Goal: Task Accomplishment & Management: Manage account settings

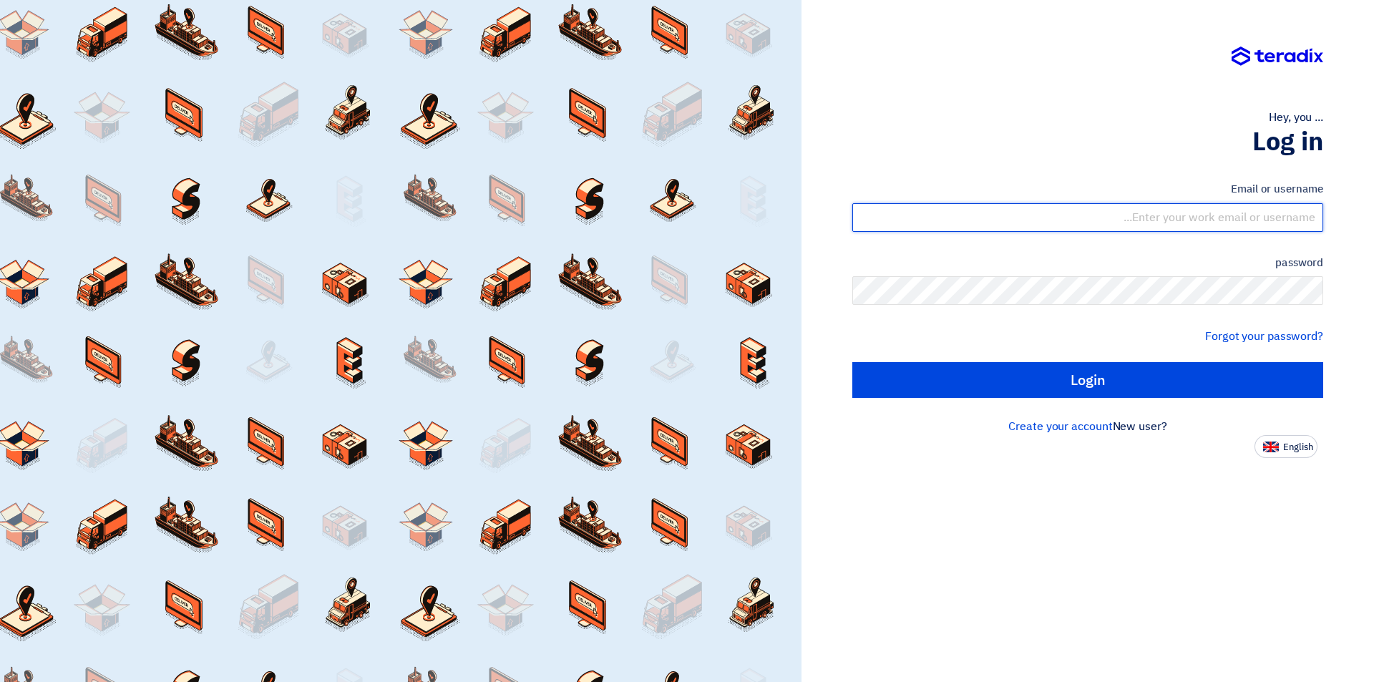
click at [1270, 221] on input "text" at bounding box center [1088, 217] width 471 height 29
type input "[EMAIL_ADDRESS][DOMAIN_NAME]"
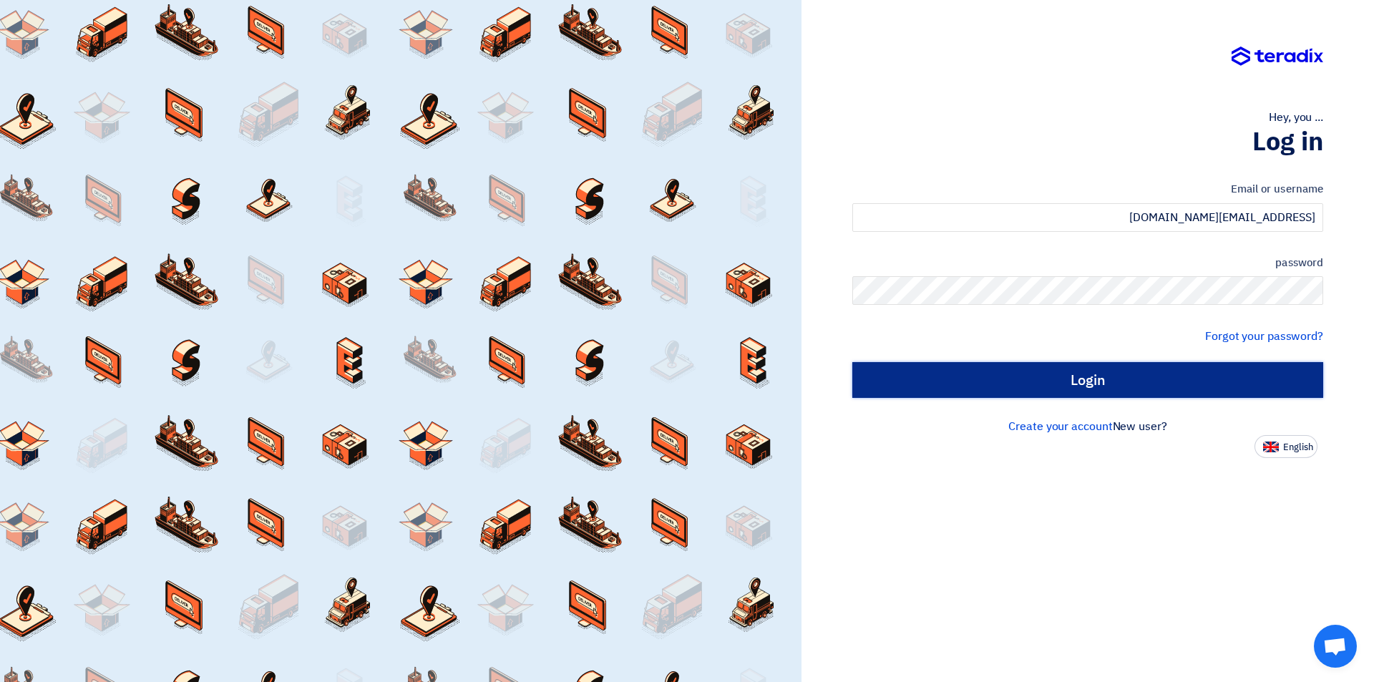
click at [1167, 380] on input "Login" at bounding box center [1088, 380] width 471 height 36
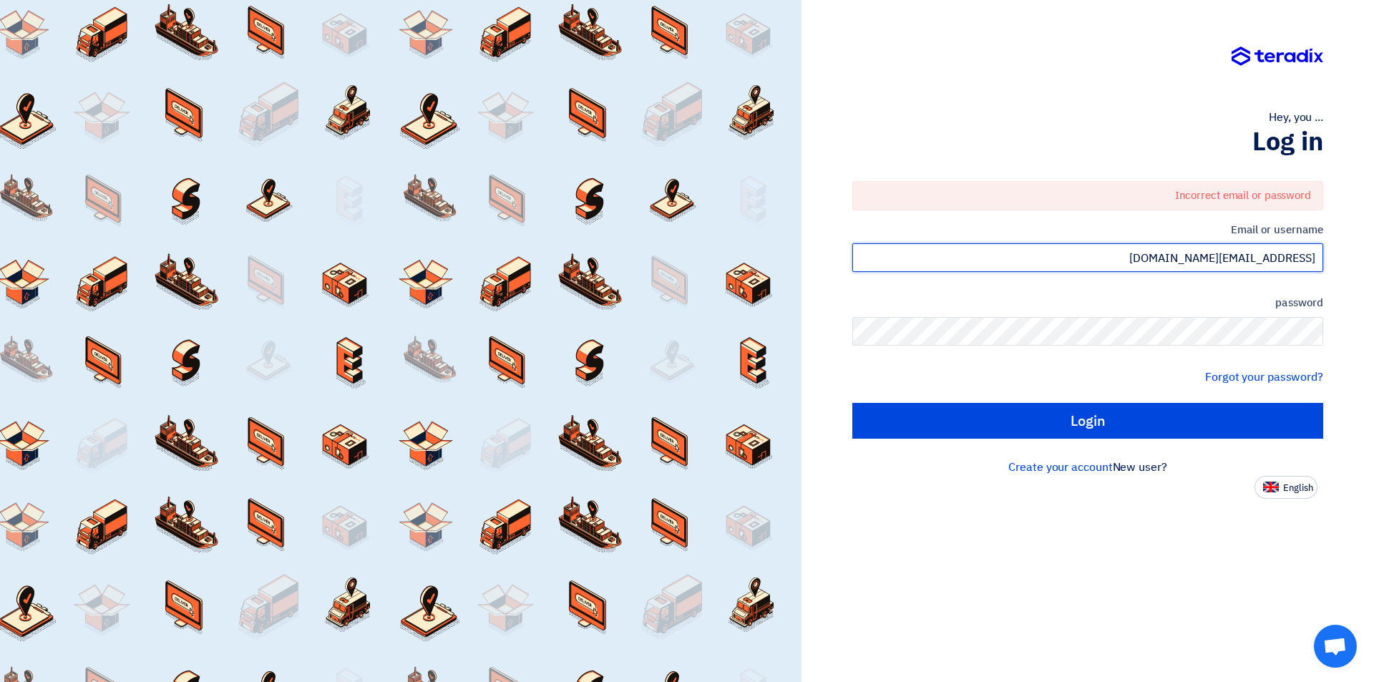
click at [1257, 269] on input "[EMAIL_ADDRESS][DOMAIN_NAME]" at bounding box center [1088, 257] width 471 height 29
click at [1235, 265] on input "[EMAIL_ADDRESS][DOMAIN_NAME]" at bounding box center [1088, 257] width 471 height 29
click at [1235, 265] on input "SALES@ALBUSTAN.COM.SA" at bounding box center [1088, 257] width 471 height 29
drag, startPoint x: 1374, startPoint y: 261, endPoint x: 1374, endPoint y: 250, distance: 10.7
click at [1374, 250] on div "Hey, you ... Log in Incorrect email or password Email or username SALES@ALBUSTA…" at bounding box center [1088, 341] width 573 height 682
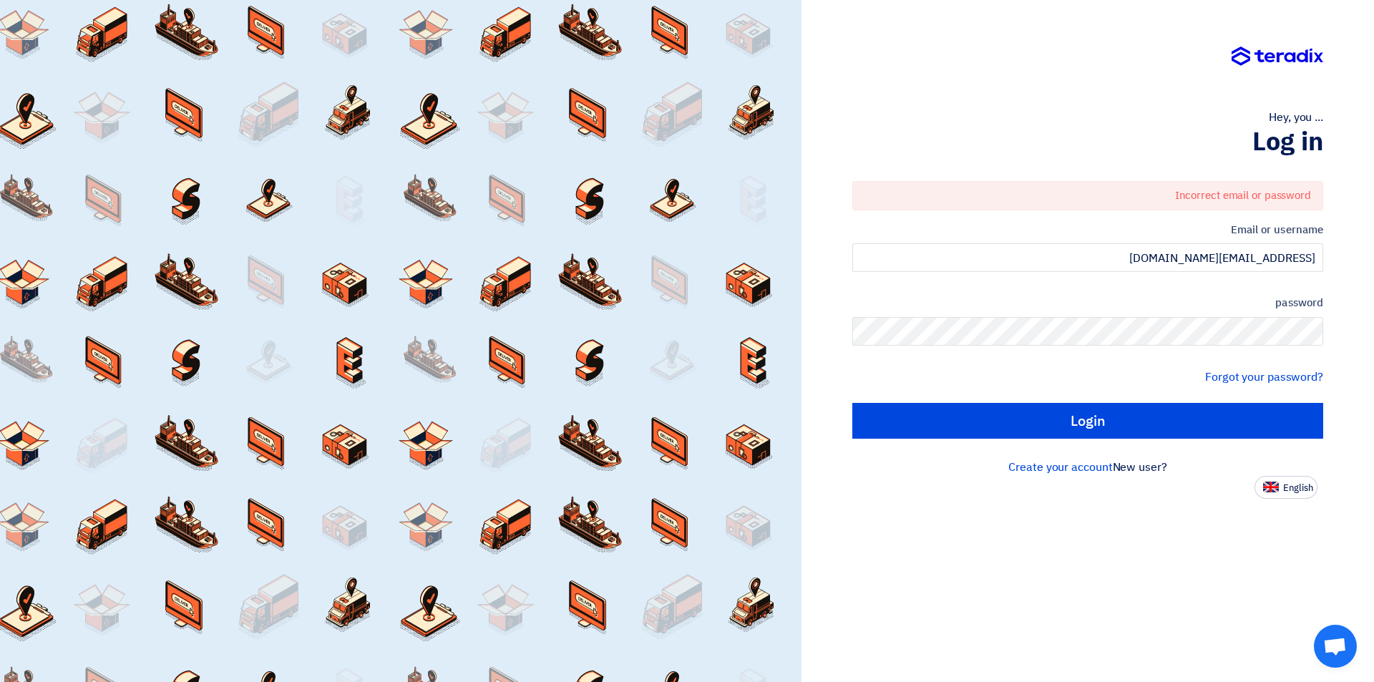
click at [1200, 193] on font "Incorrect email or password" at bounding box center [1243, 196] width 136 height 16
drag, startPoint x: 1202, startPoint y: 194, endPoint x: 1262, endPoint y: 248, distance: 80.6
click at [1262, 248] on input "[EMAIL_ADDRESS][DOMAIN_NAME]" at bounding box center [1088, 257] width 471 height 29
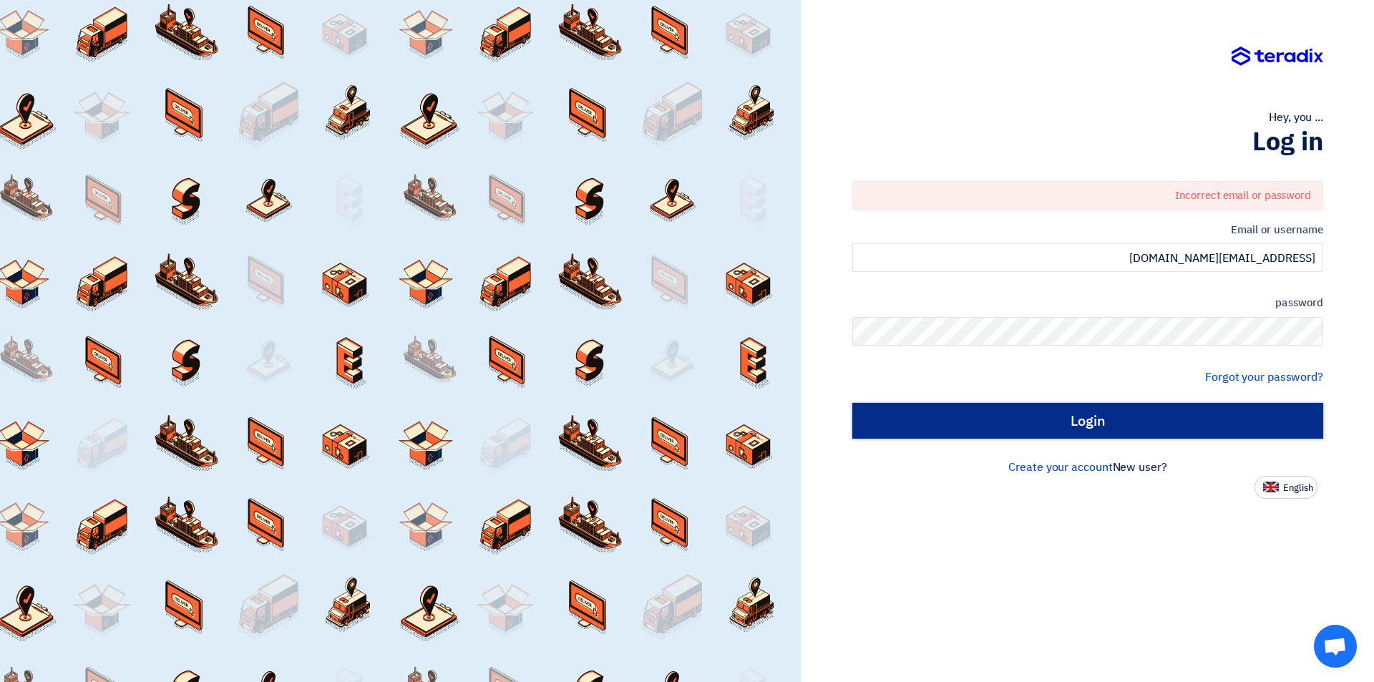
click at [1153, 427] on input "Login" at bounding box center [1088, 421] width 471 height 36
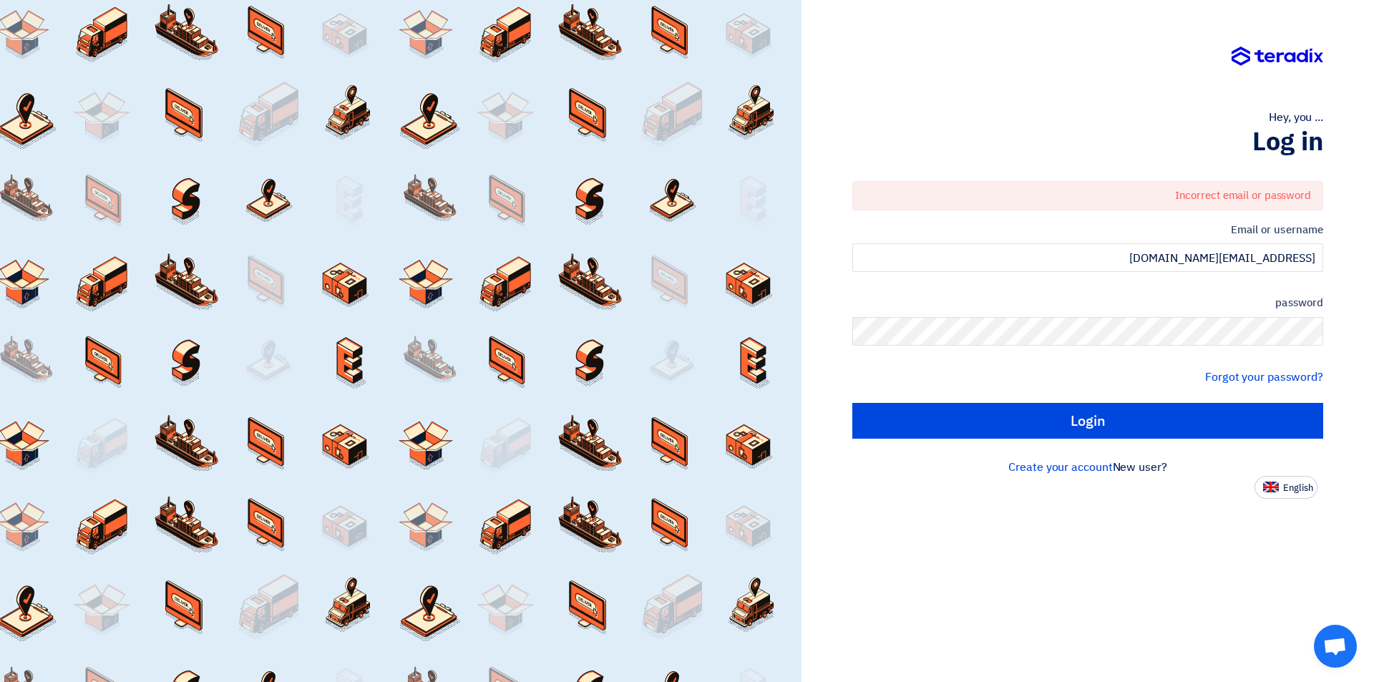
click at [1243, 190] on font "Incorrect email or password" at bounding box center [1243, 196] width 136 height 16
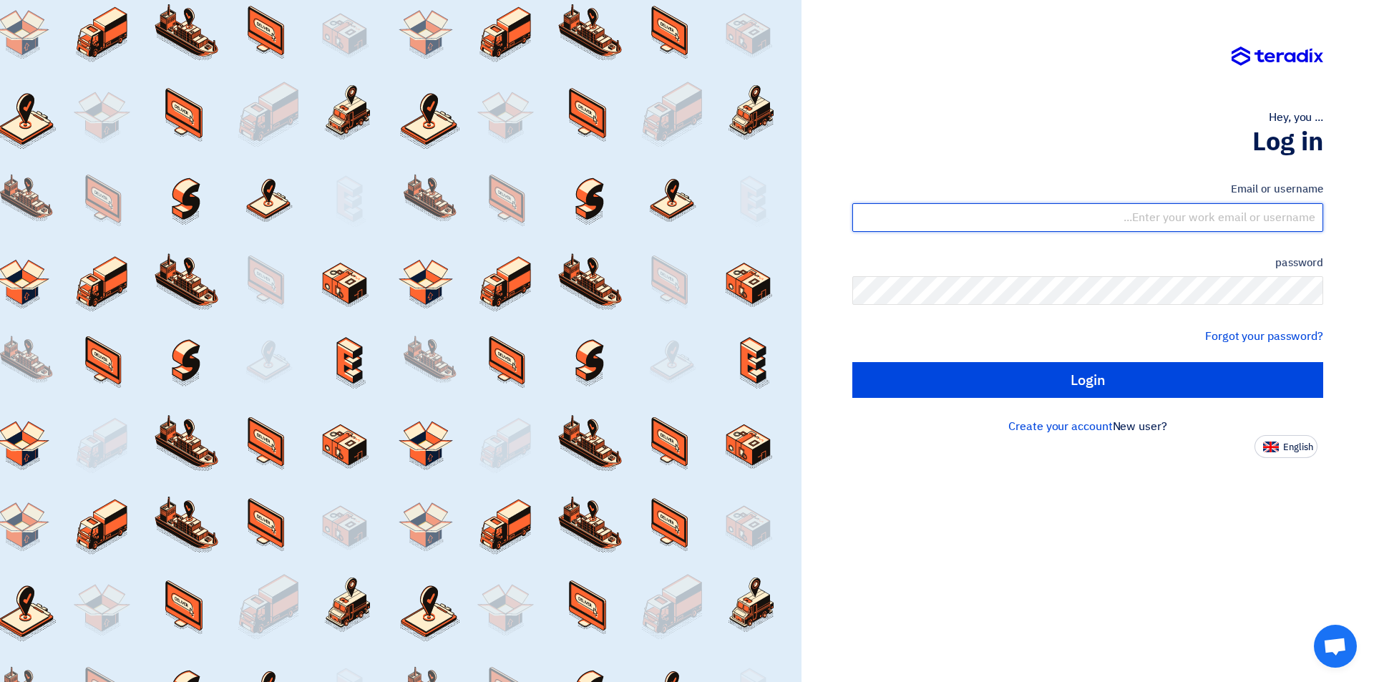
click at [1251, 217] on input "text" at bounding box center [1088, 217] width 471 height 29
type input "[EMAIL_ADDRESS][DOMAIN_NAME]"
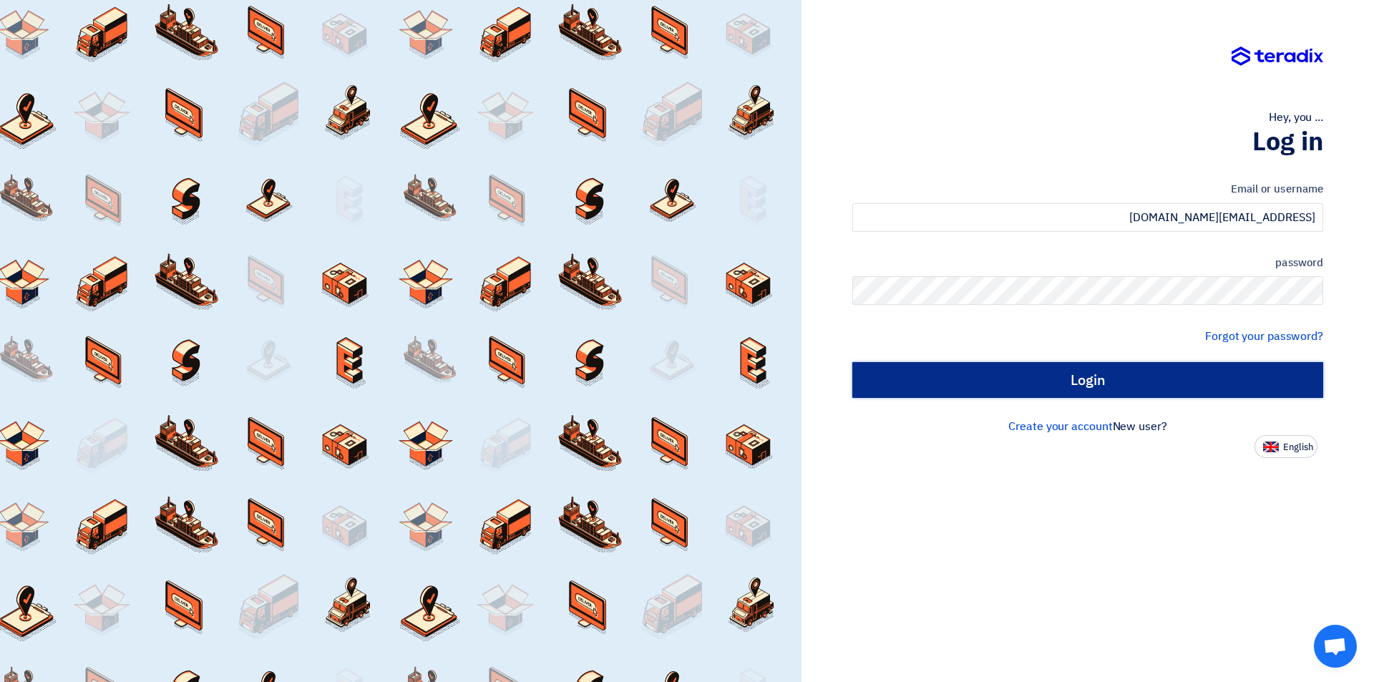
click at [1124, 374] on input "Login" at bounding box center [1088, 380] width 471 height 36
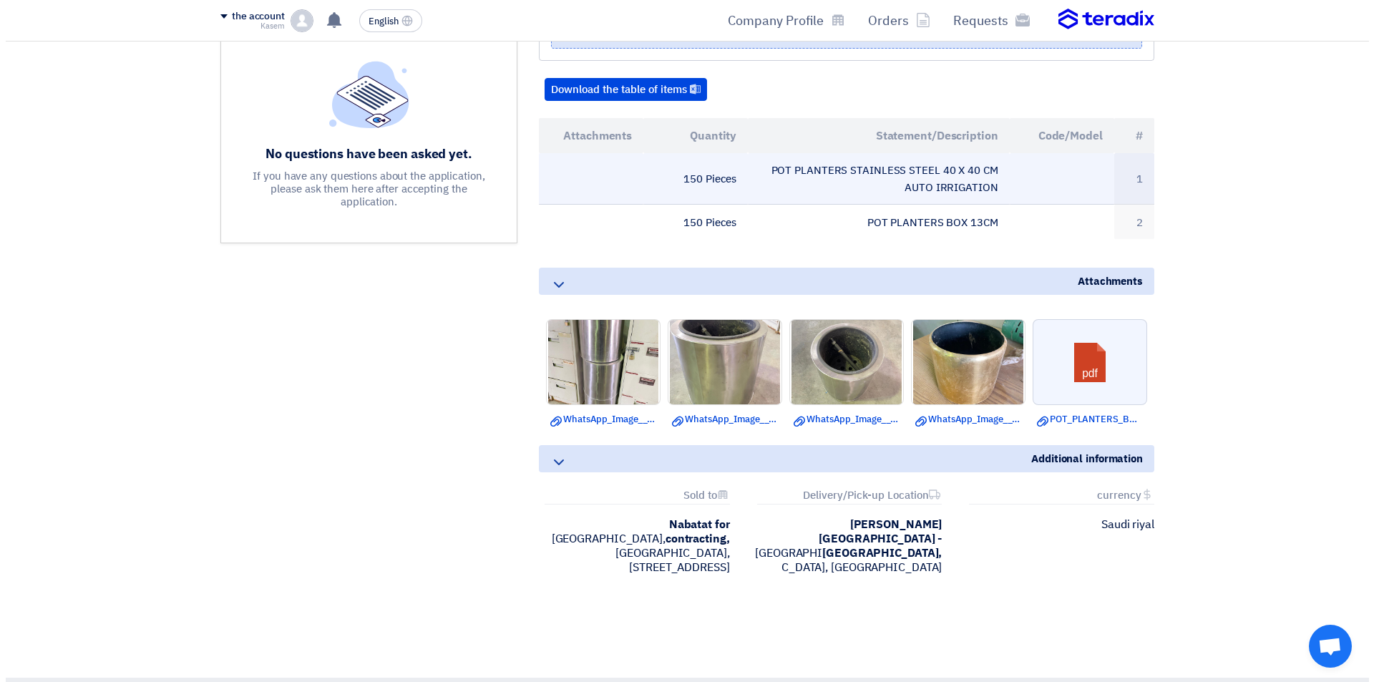
scroll to position [429, 0]
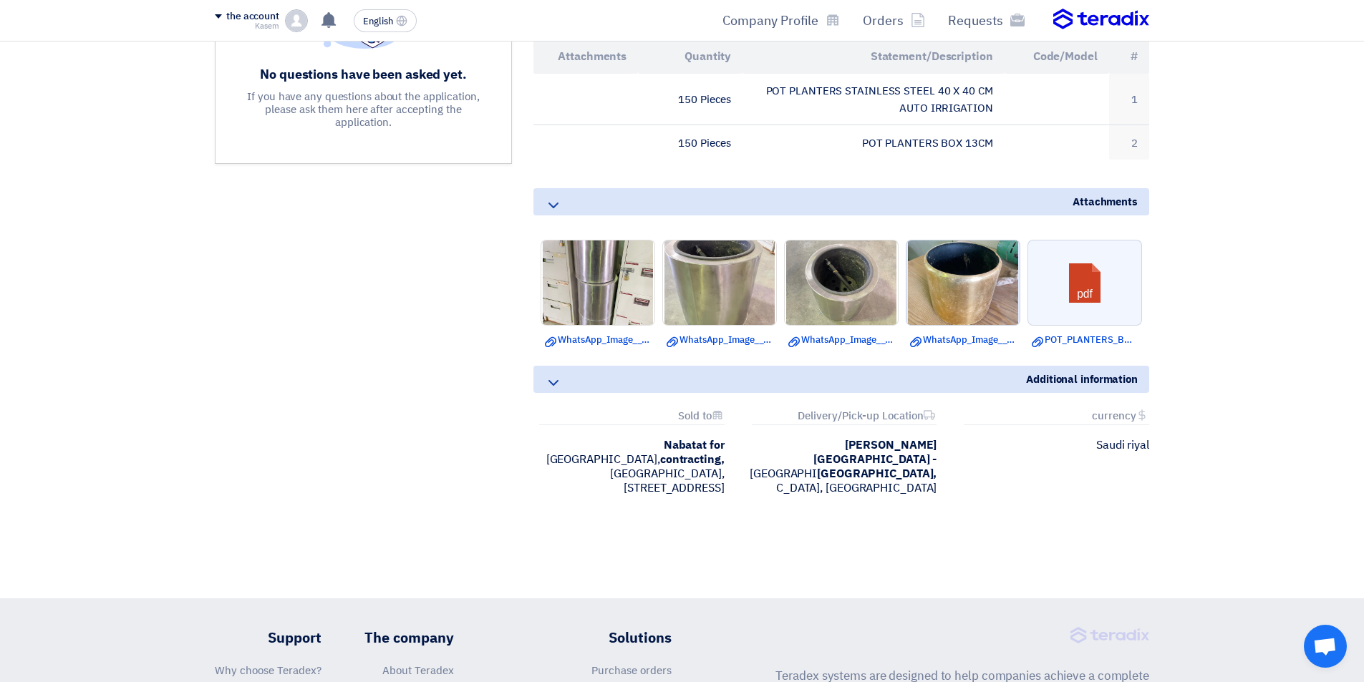
click at [963, 301] on img at bounding box center [962, 283] width 113 height 150
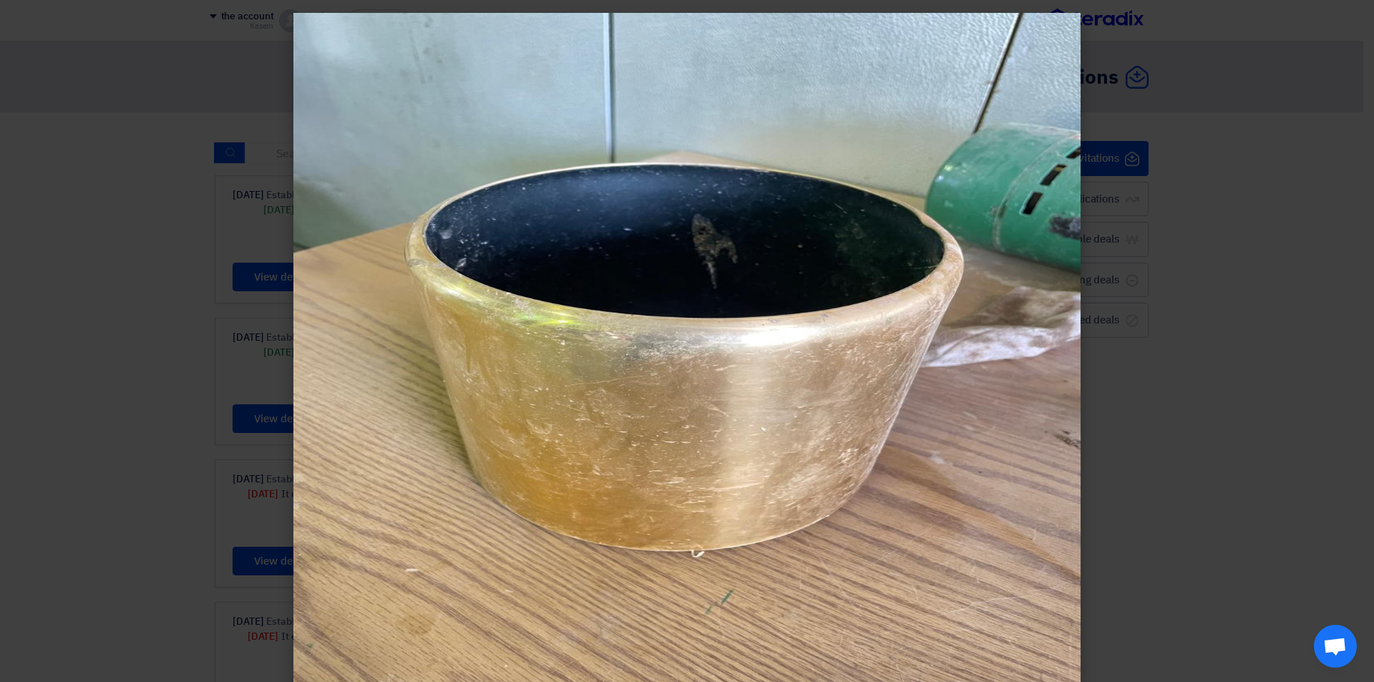
click at [603, 106] on img at bounding box center [686, 354] width 787 height 682
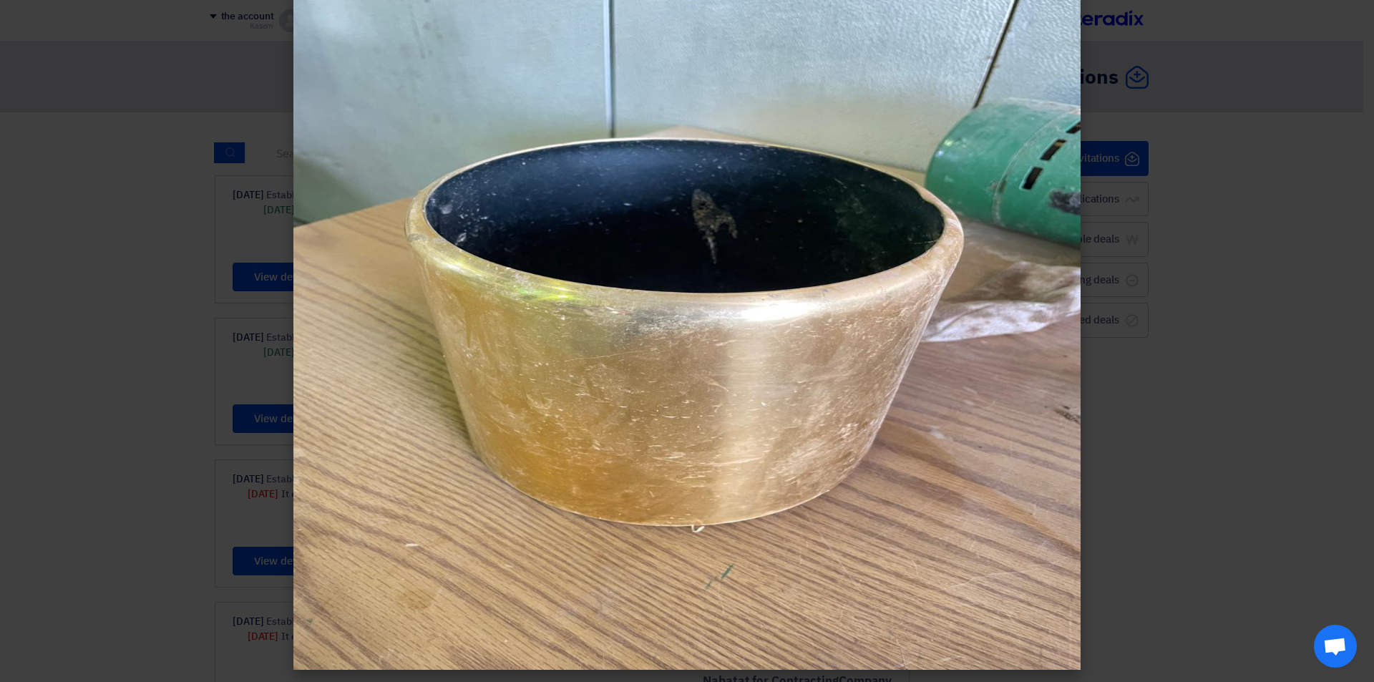
click at [956, 506] on img at bounding box center [686, 329] width 787 height 682
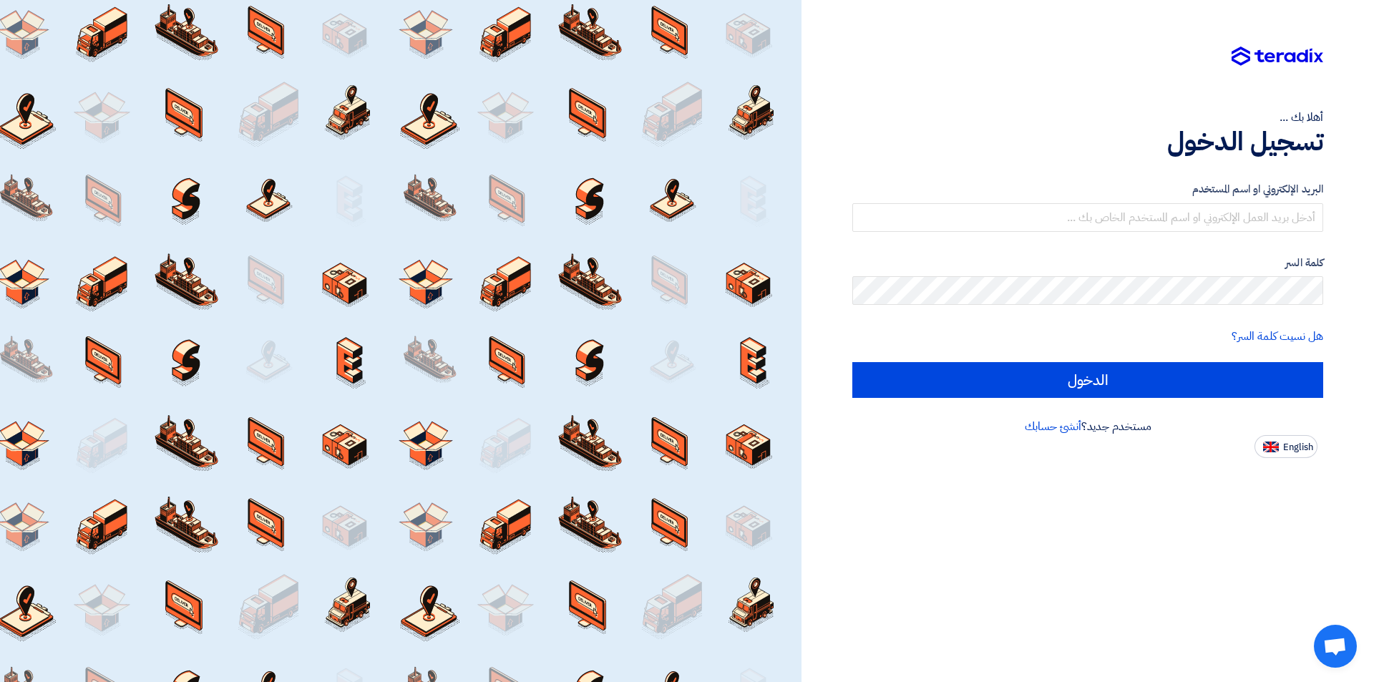
click at [1320, 59] on img at bounding box center [1278, 57] width 92 height 20
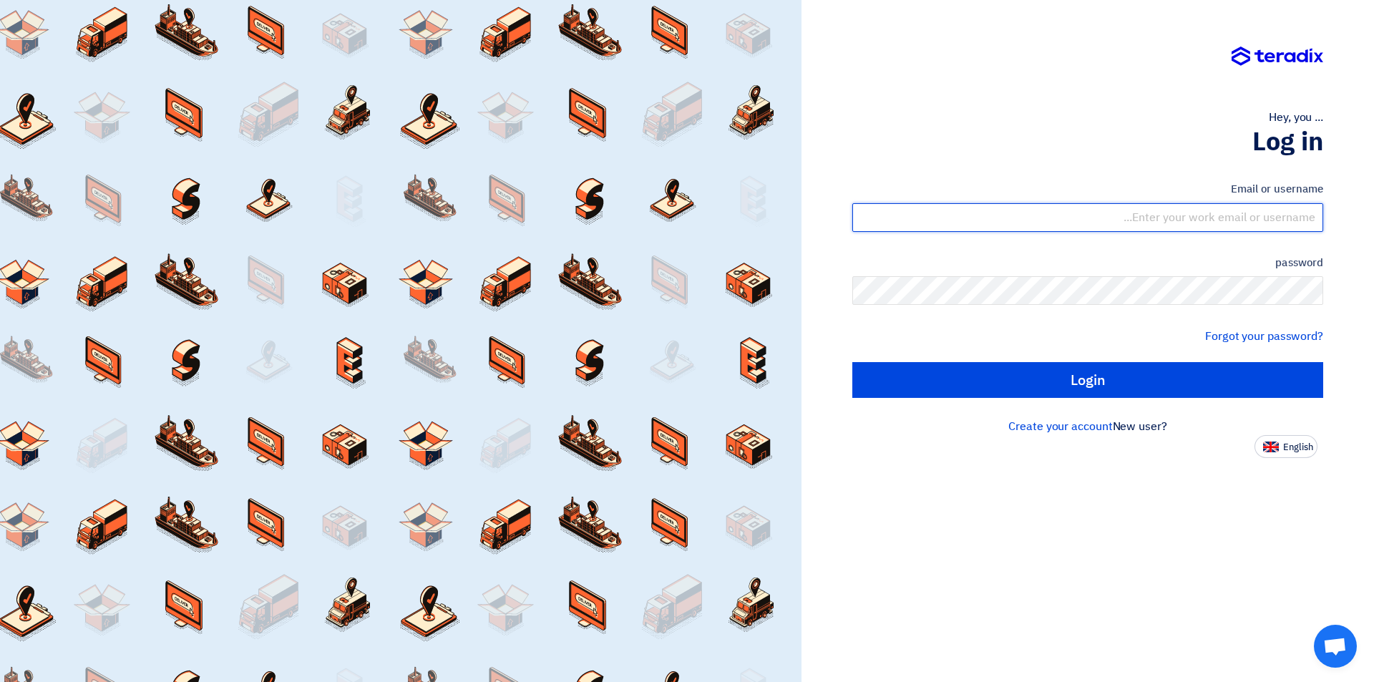
click at [1303, 215] on input "text" at bounding box center [1088, 217] width 471 height 29
type input "SALES@ALBUSTAN.COM.SA"
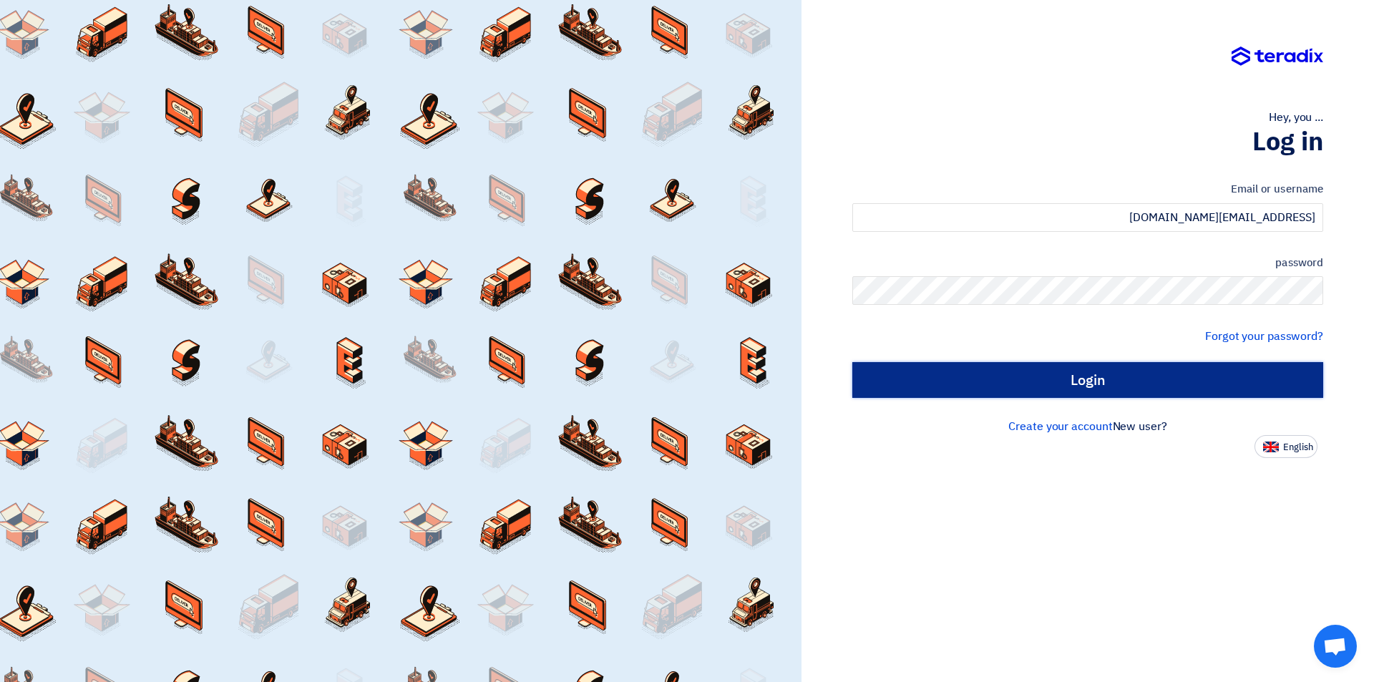
click at [1109, 382] on input "Login" at bounding box center [1088, 380] width 471 height 36
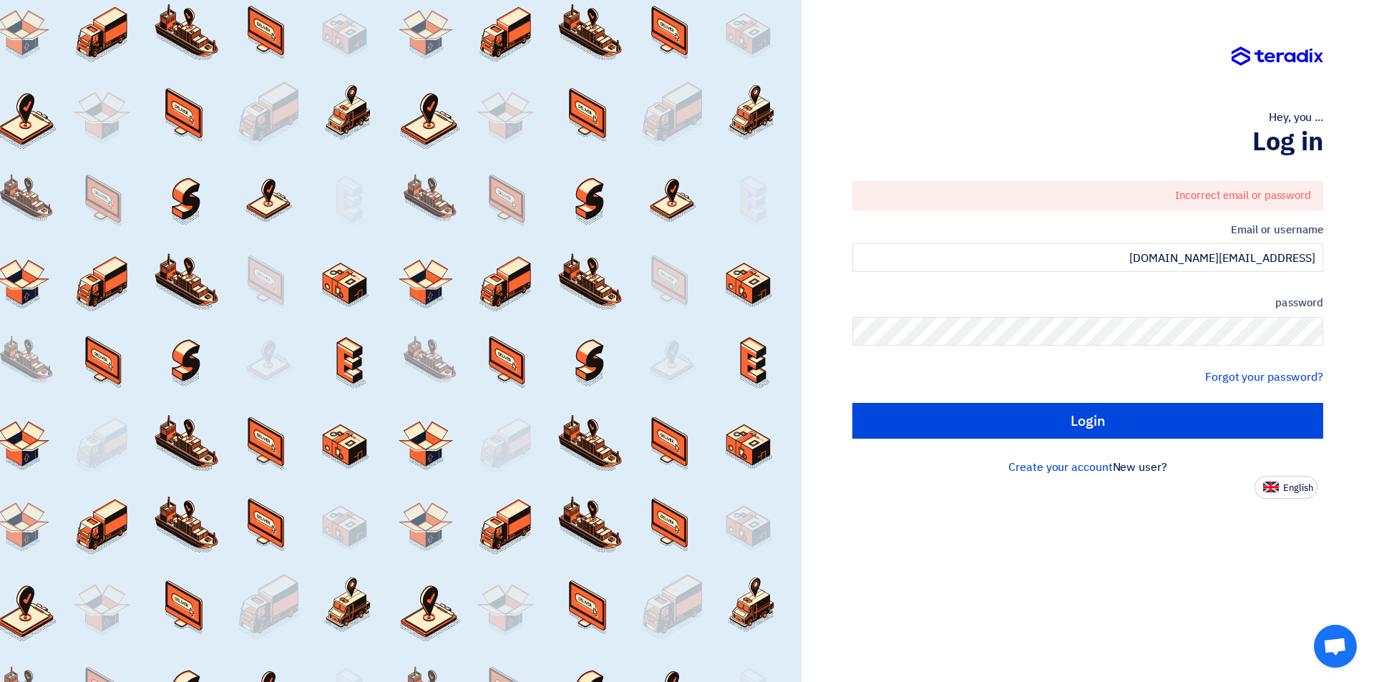
click at [1251, 192] on font "Incorrect email or password" at bounding box center [1243, 196] width 136 height 16
click at [1250, 256] on input "[EMAIL_ADDRESS][DOMAIN_NAME]" at bounding box center [1088, 257] width 471 height 29
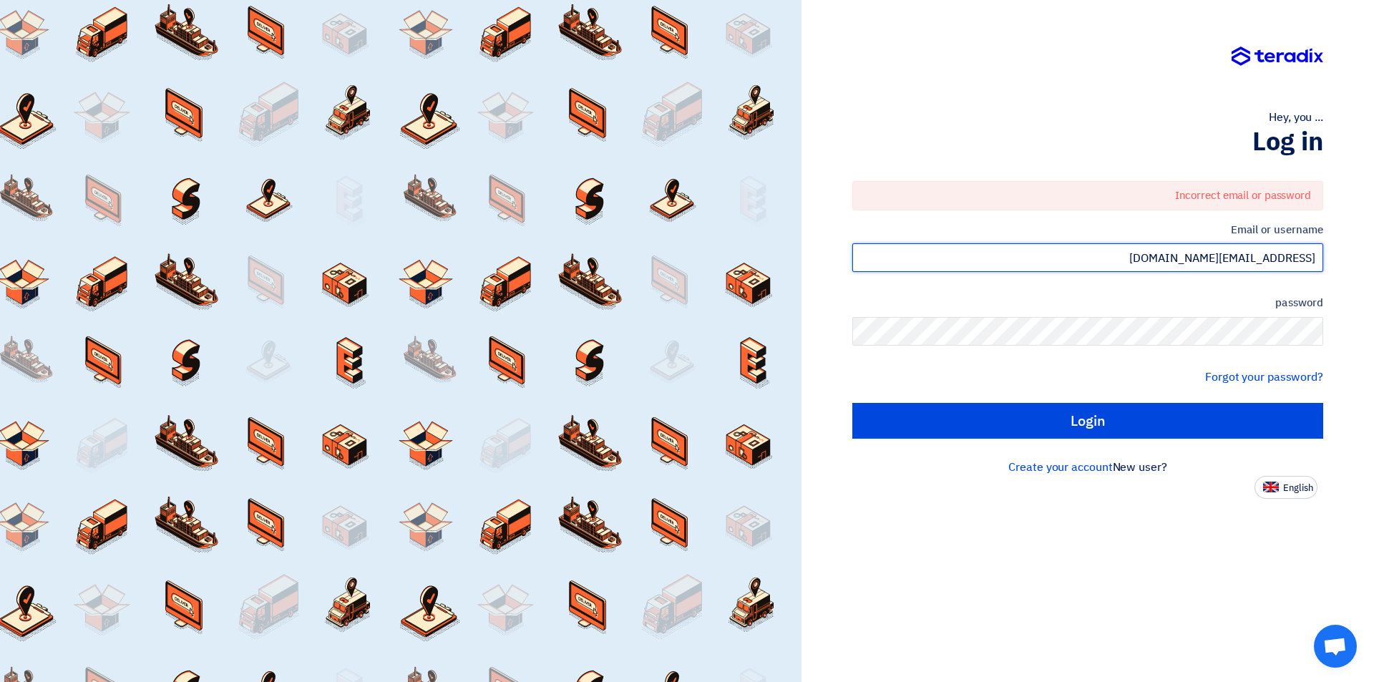
drag, startPoint x: 1250, startPoint y: 256, endPoint x: 1241, endPoint y: 258, distance: 9.5
click at [1241, 258] on input "[EMAIL_ADDRESS][DOMAIN_NAME]" at bounding box center [1088, 257] width 471 height 29
click at [1240, 258] on input "[EMAIL_ADDRESS][DOMAIN_NAME]" at bounding box center [1088, 257] width 471 height 29
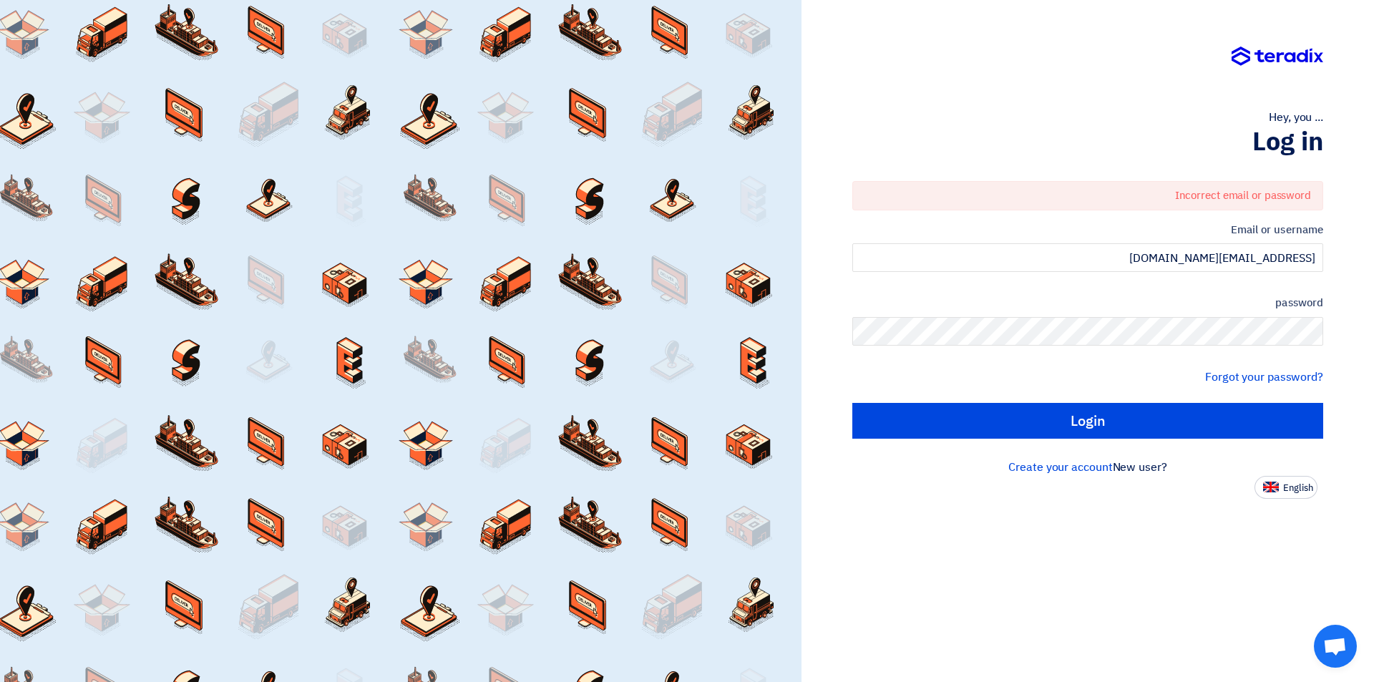
drag, startPoint x: 1220, startPoint y: 193, endPoint x: 1072, endPoint y: 105, distance: 172.4
click at [1072, 105] on div "Hey, you ... Log in Incorrect email or password Email or username SALES@ALBUSTA…" at bounding box center [1087, 249] width 551 height 499
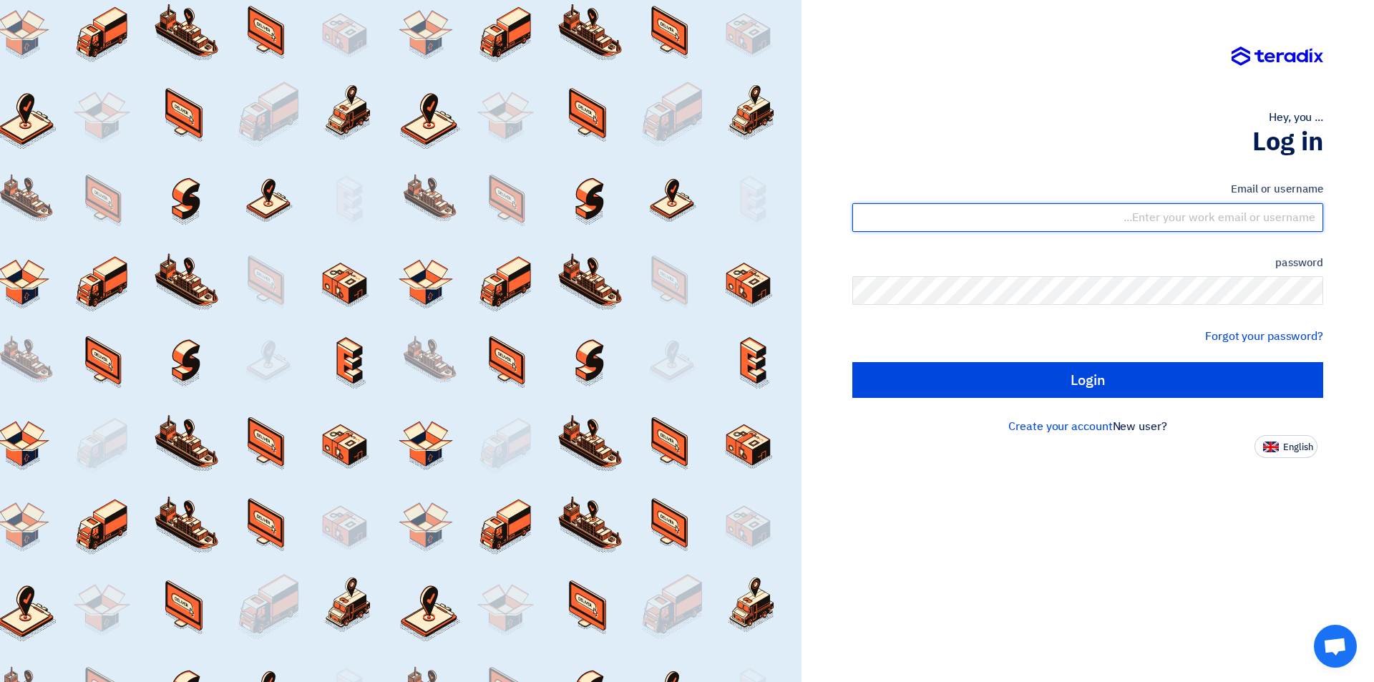
click at [1248, 215] on input "text" at bounding box center [1088, 217] width 471 height 29
type input "[EMAIL_ADDRESS][DOMAIN_NAME]"
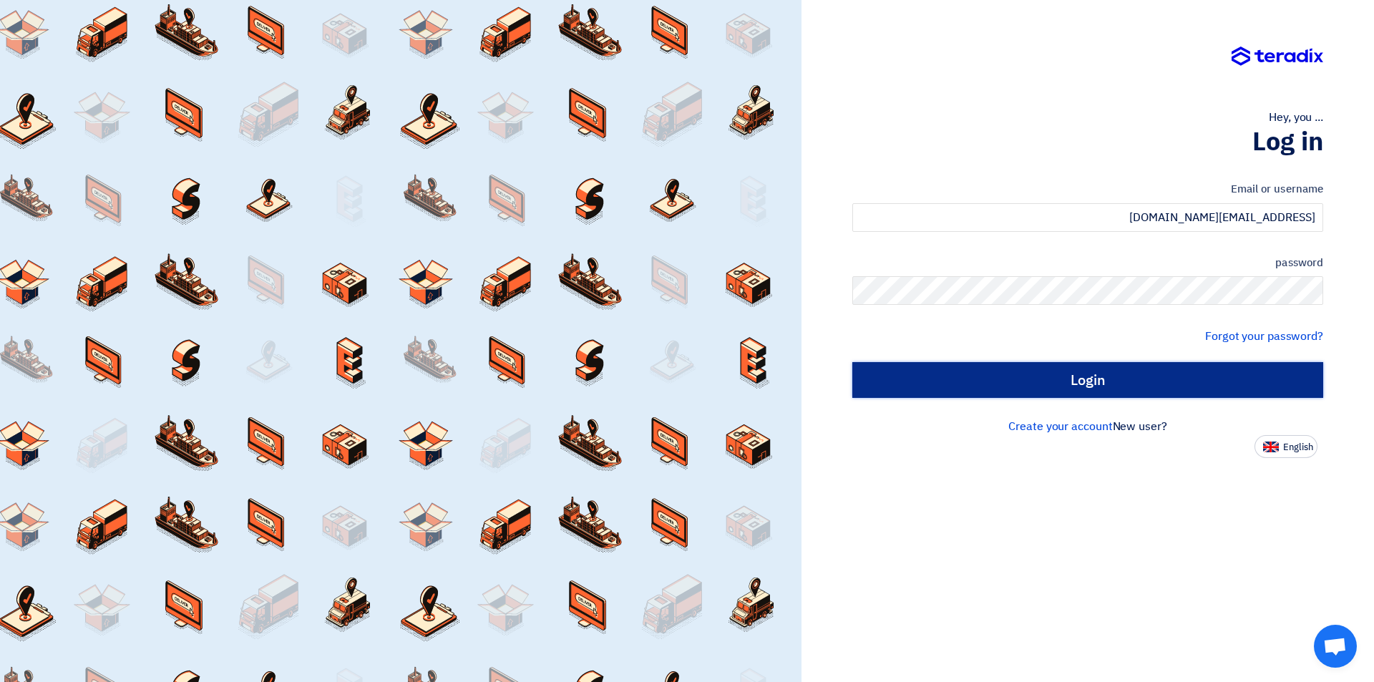
click at [1127, 379] on input "Login" at bounding box center [1088, 380] width 471 height 36
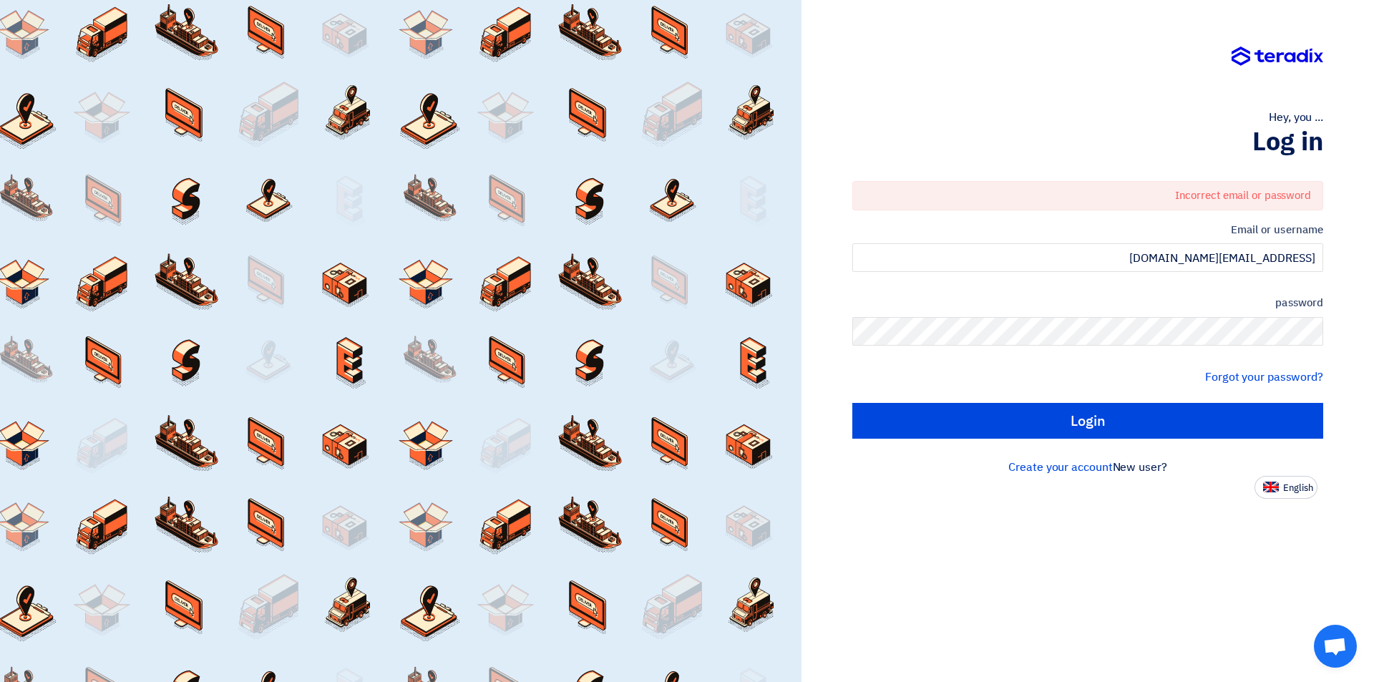
click at [1273, 155] on font "Log in" at bounding box center [1288, 141] width 71 height 39
click at [1284, 131] on font "Log in" at bounding box center [1288, 141] width 71 height 39
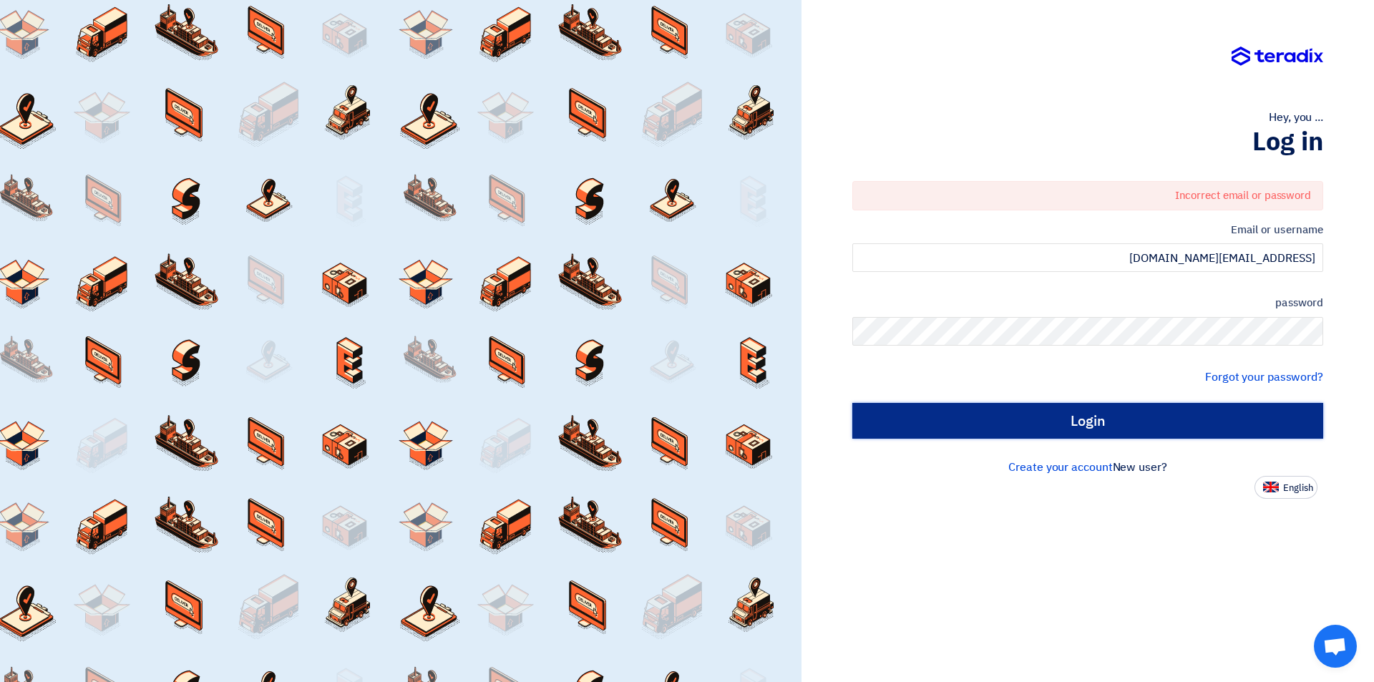
click at [1114, 430] on input "Login" at bounding box center [1088, 421] width 471 height 36
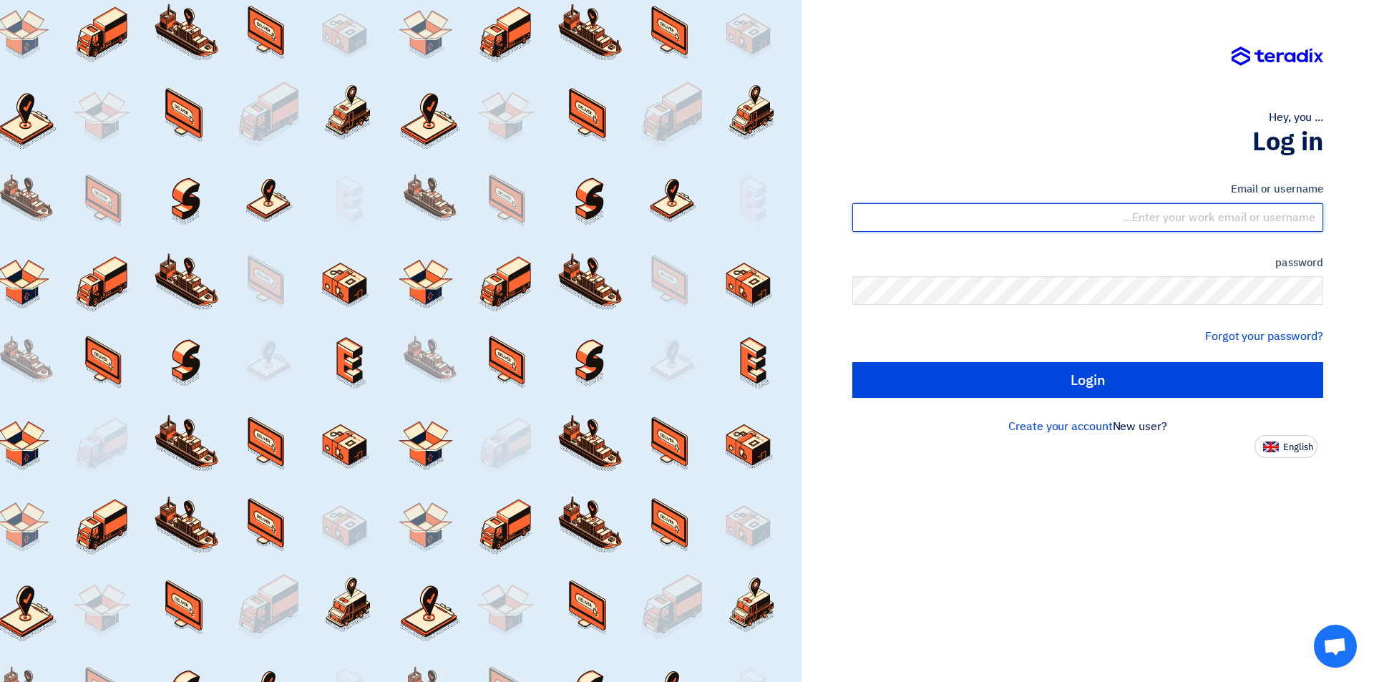
click at [1249, 221] on input "text" at bounding box center [1088, 217] width 471 height 29
type input "[EMAIL_ADDRESS][DOMAIN_NAME]"
click at [1238, 224] on input "text" at bounding box center [1088, 217] width 471 height 29
type input "[EMAIL_ADDRESS][DOMAIN_NAME]"
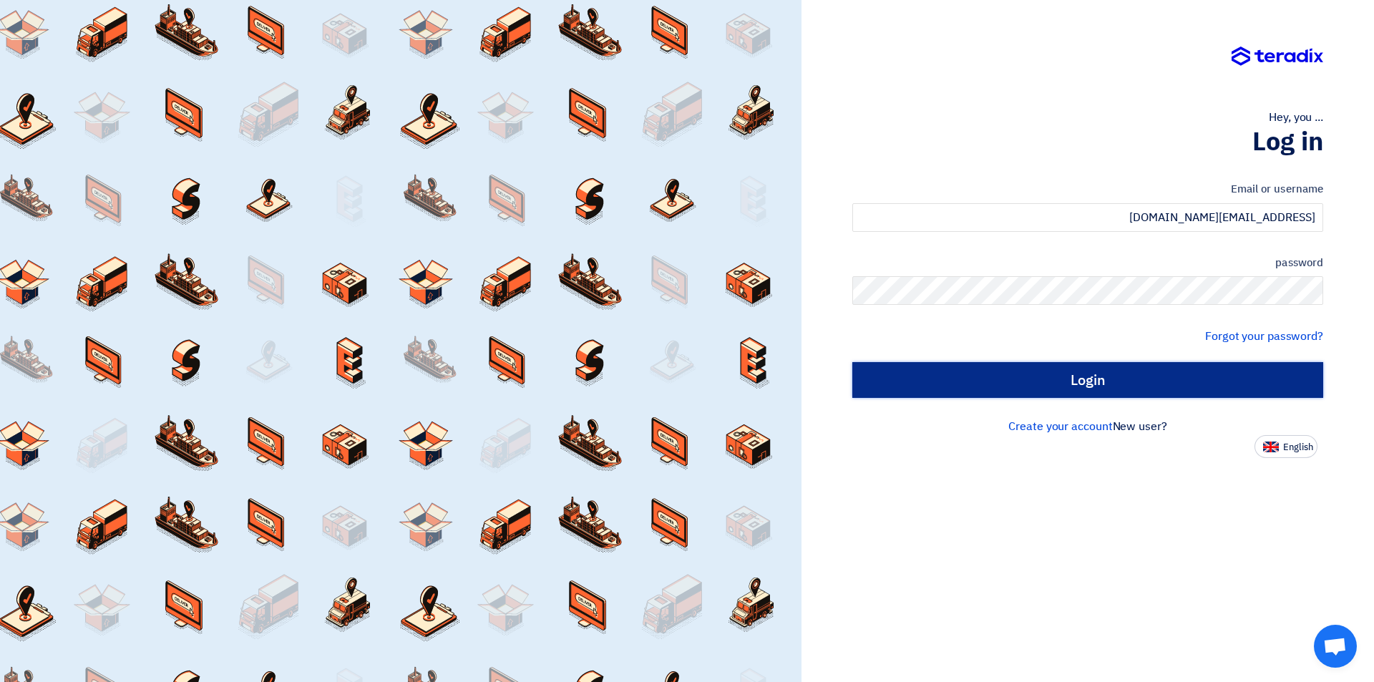
click at [1097, 387] on input "Login" at bounding box center [1088, 380] width 471 height 36
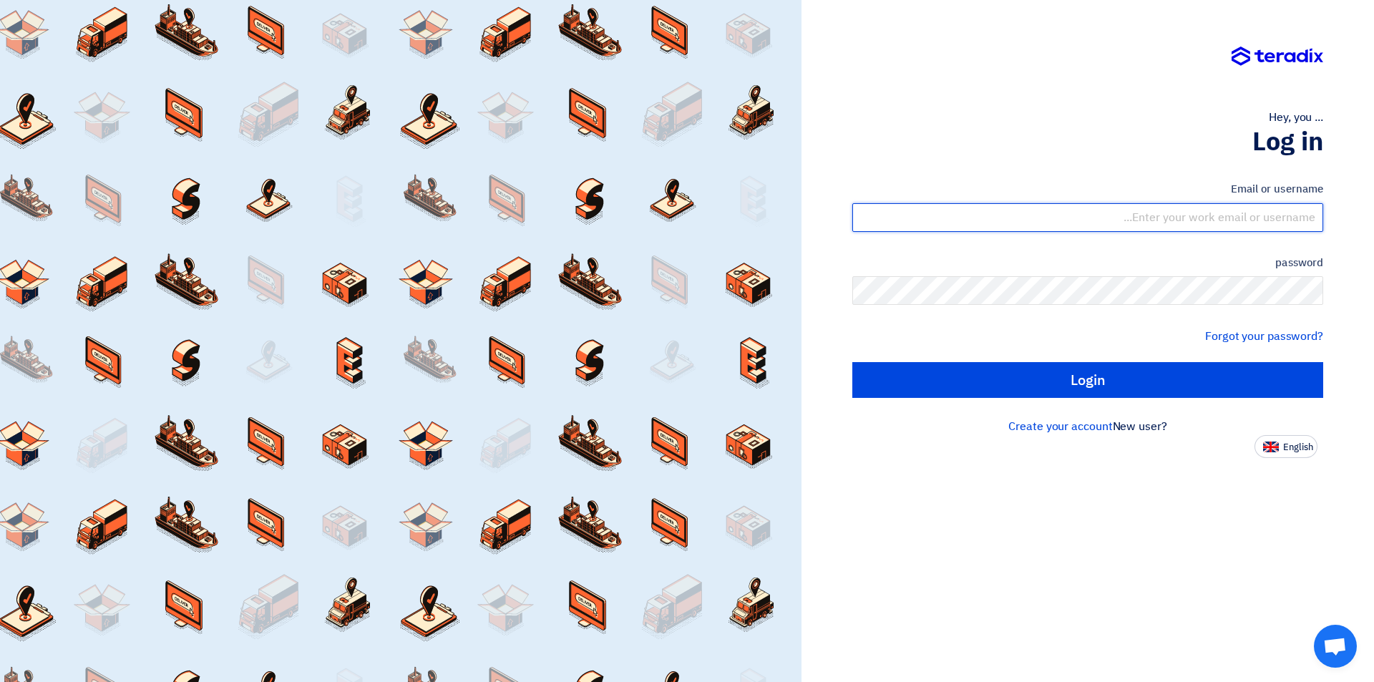
click at [1316, 220] on input "text" at bounding box center [1088, 217] width 471 height 29
type input "[EMAIL_ADDRESS][DOMAIN_NAME]"
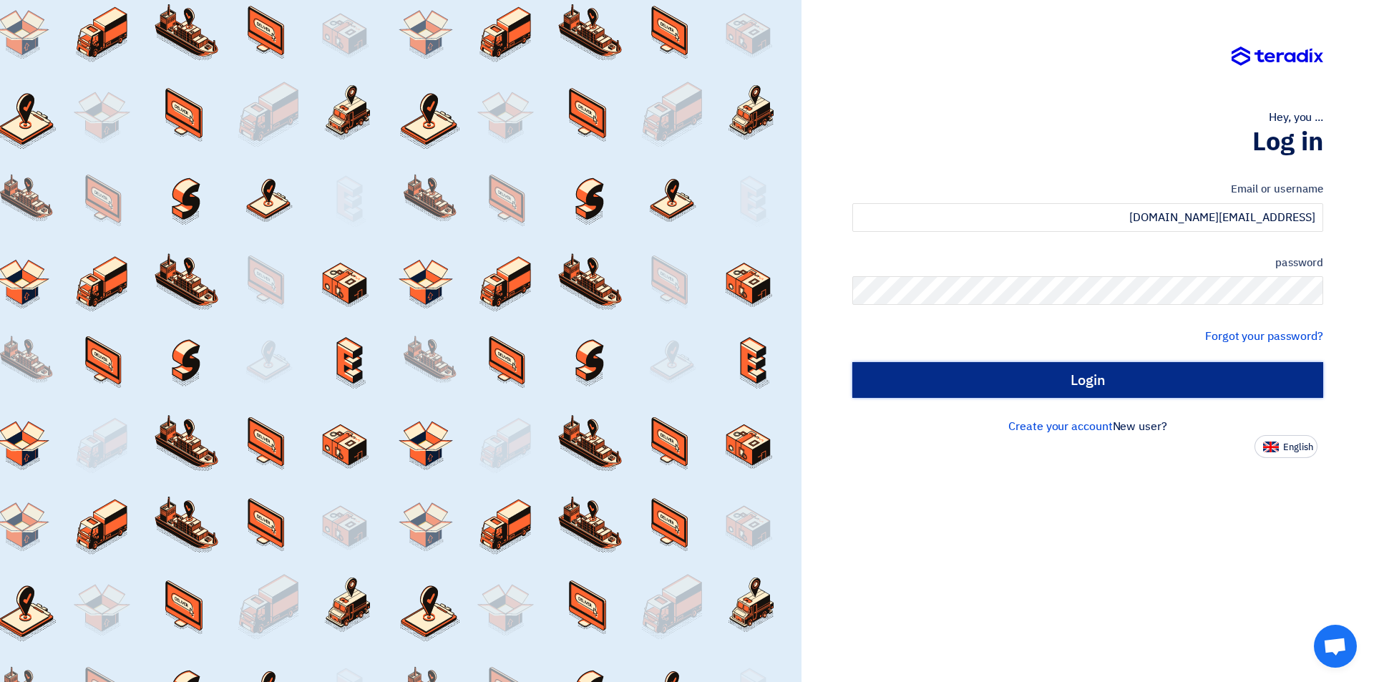
click at [1109, 392] on input "Login" at bounding box center [1088, 380] width 471 height 36
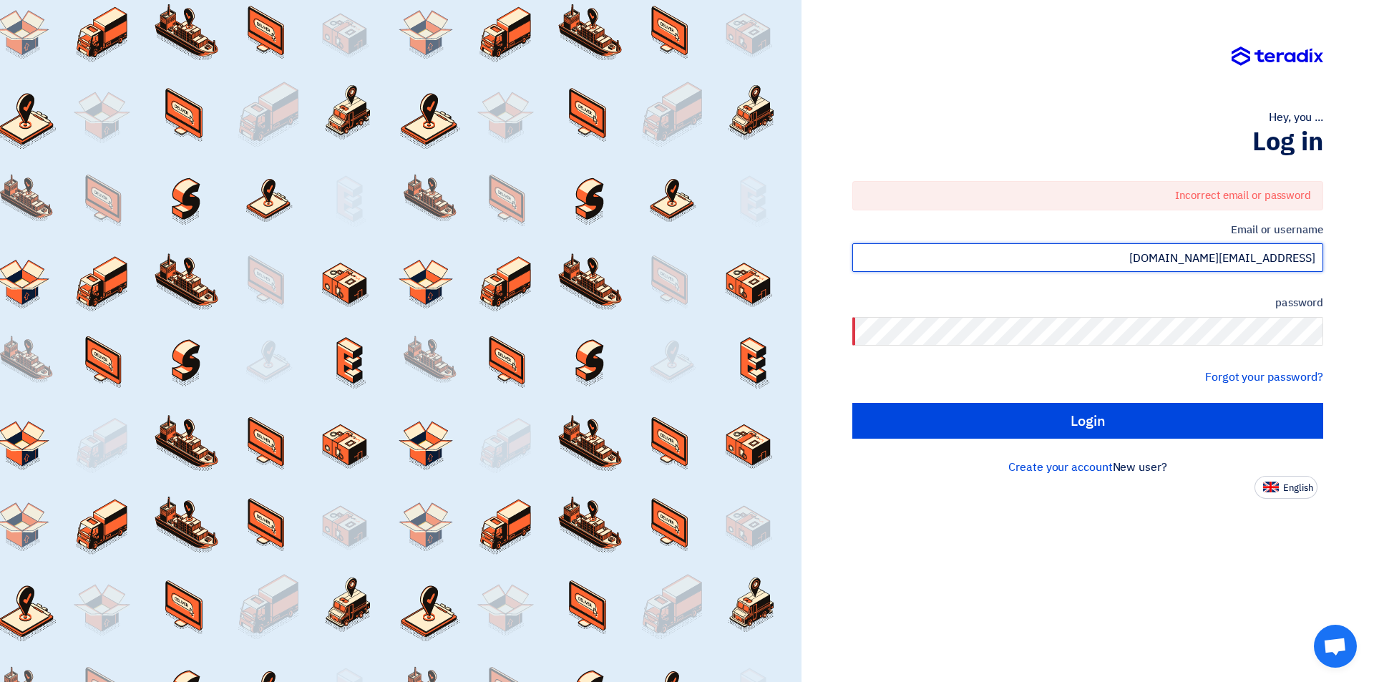
drag, startPoint x: 1356, startPoint y: 237, endPoint x: 1374, endPoint y: 233, distance: 17.5
click at [1374, 233] on div "Hey, you ... Log in Incorrect email or password Email or username SALES@ALBUSTA…" at bounding box center [1088, 341] width 573 height 682
drag, startPoint x: 1290, startPoint y: 260, endPoint x: 946, endPoint y: 83, distance: 386.4
click at [946, 83] on div at bounding box center [1088, 66] width 471 height 40
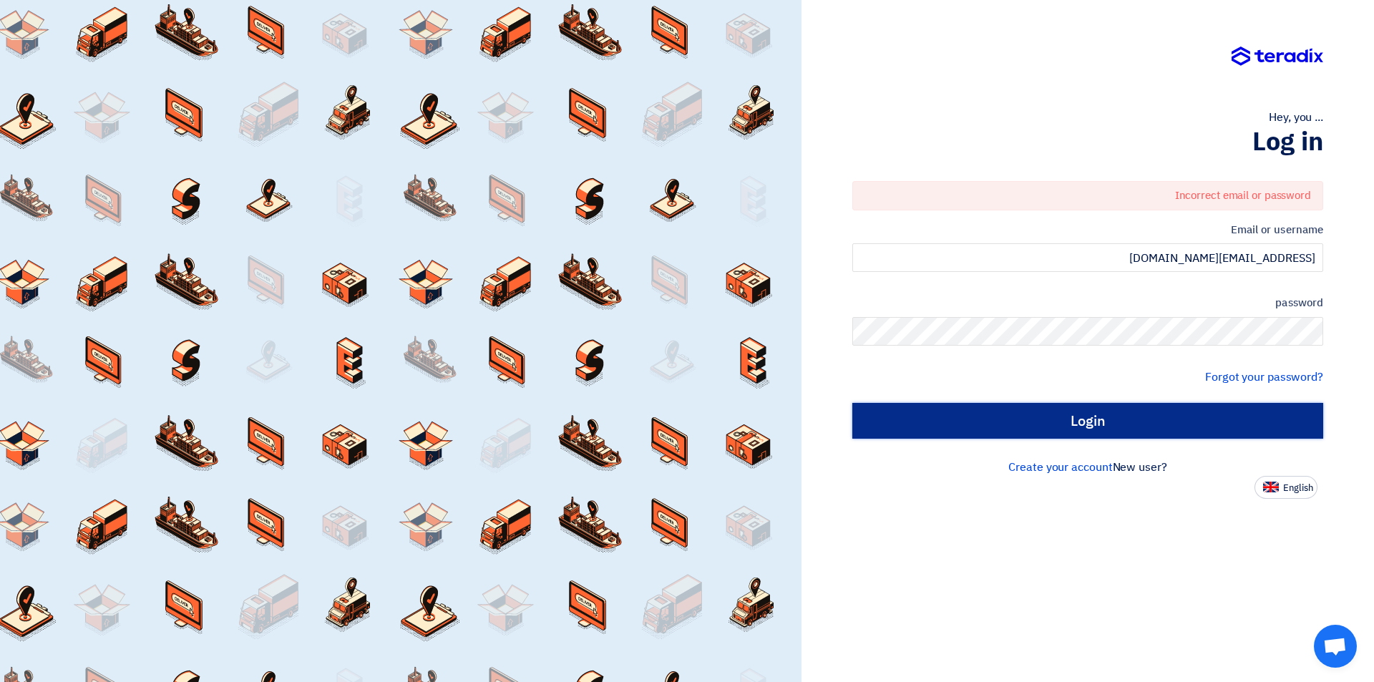
click at [1154, 412] on input "Login" at bounding box center [1088, 421] width 471 height 36
click at [1147, 424] on input "Login" at bounding box center [1088, 421] width 471 height 36
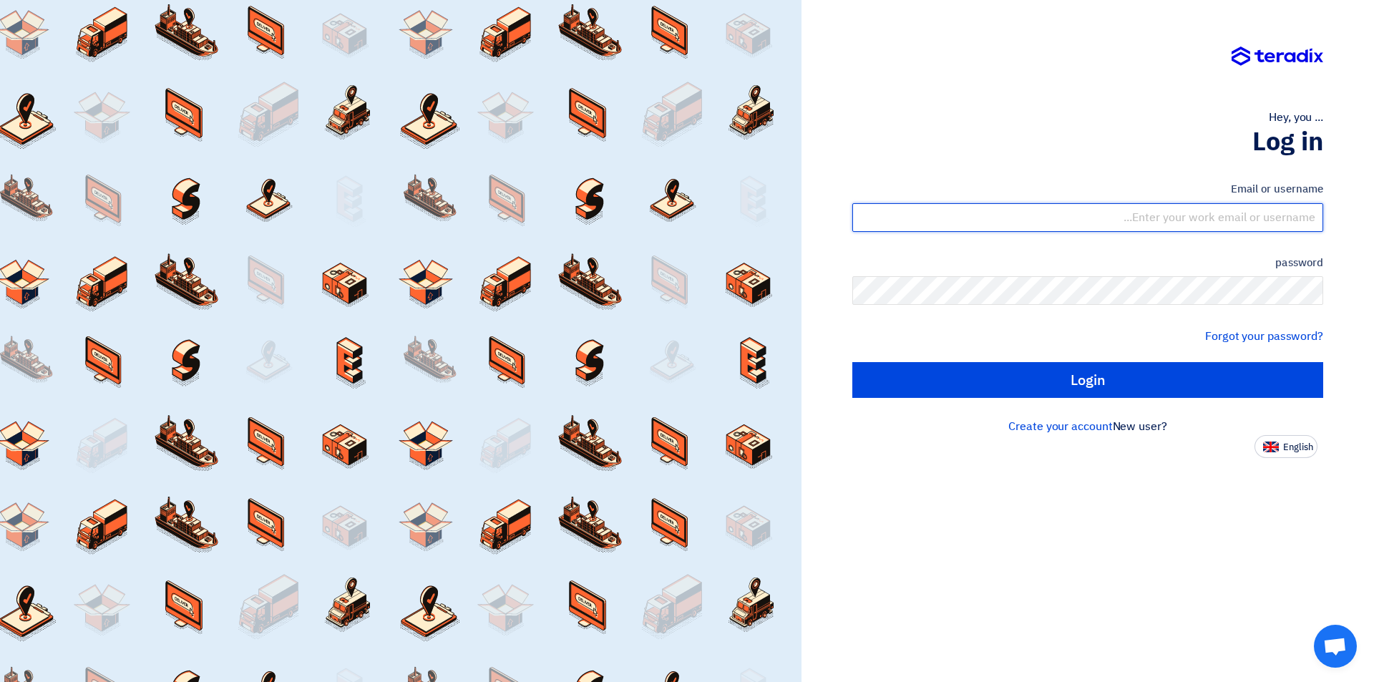
click at [1259, 223] on input "text" at bounding box center [1088, 217] width 471 height 29
type input "[EMAIL_ADDRESS][DOMAIN_NAME]"
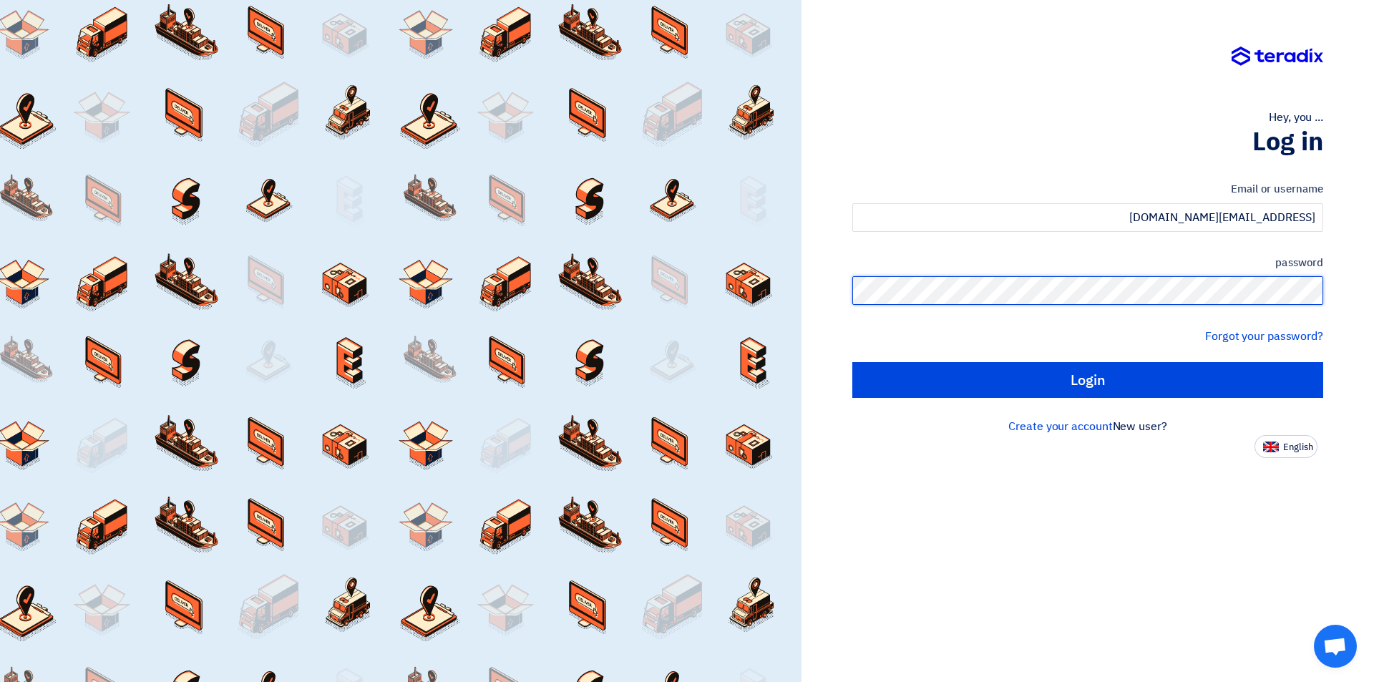
click at [853, 362] on input "Login" at bounding box center [1088, 380] width 471 height 36
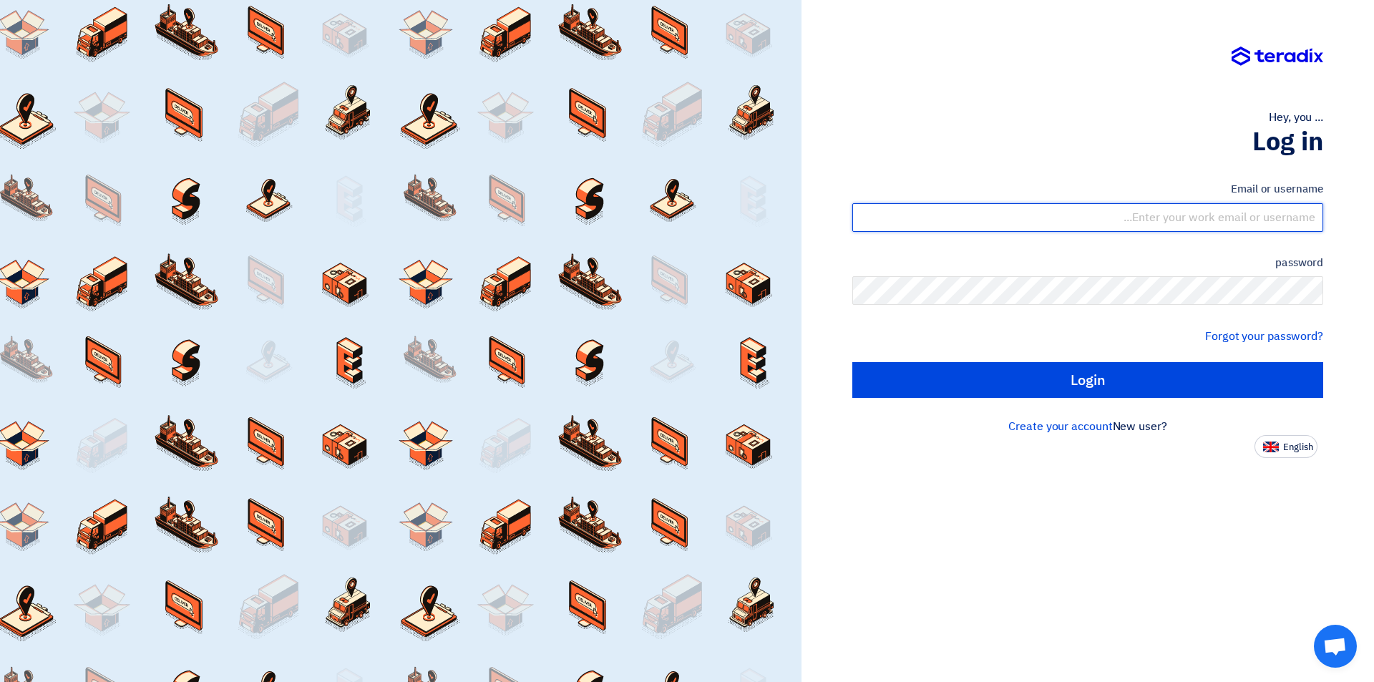
click at [1234, 216] on input "text" at bounding box center [1088, 217] width 471 height 29
type input "[EMAIL_ADDRESS][DOMAIN_NAME]"
